Goal: Transaction & Acquisition: Purchase product/service

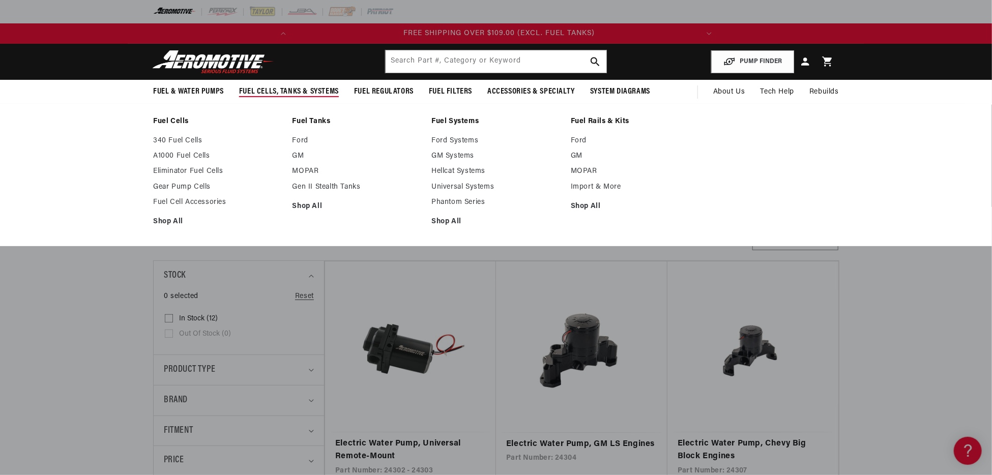
scroll to position [0, 403]
click at [181, 186] on link "Gear Pump Cells" at bounding box center [217, 187] width 129 height 9
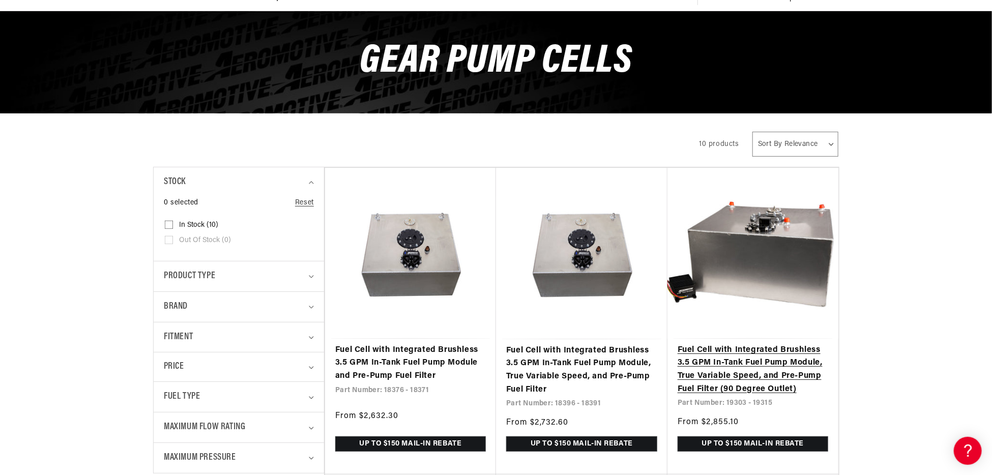
click at [747, 376] on link "Fuel Cell with Integrated Brushless 3.5 GPM In-Tank Fuel Pump Module, True Vari…" at bounding box center [753, 370] width 151 height 52
